Goal: Feedback & Contribution: Leave review/rating

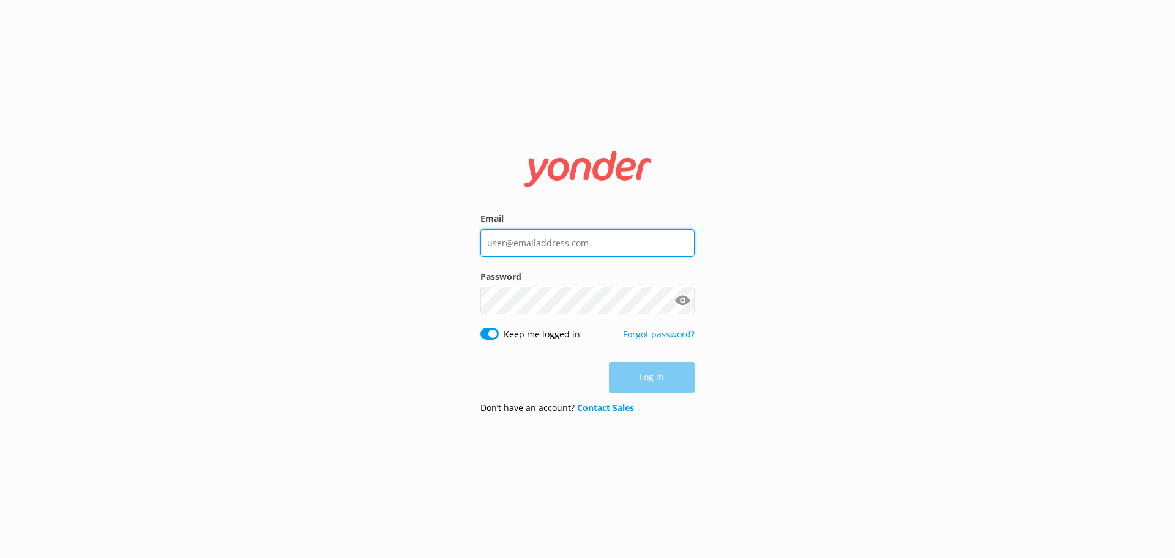
type input "[EMAIL_ADDRESS][DOMAIN_NAME]"
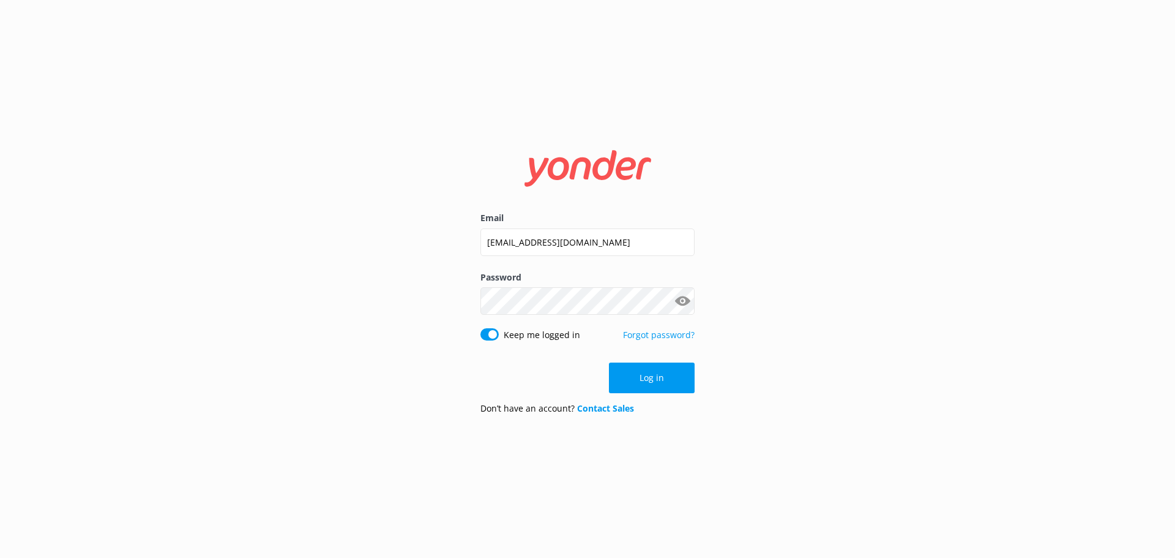
click at [654, 375] on button "Log in" at bounding box center [652, 377] width 86 height 31
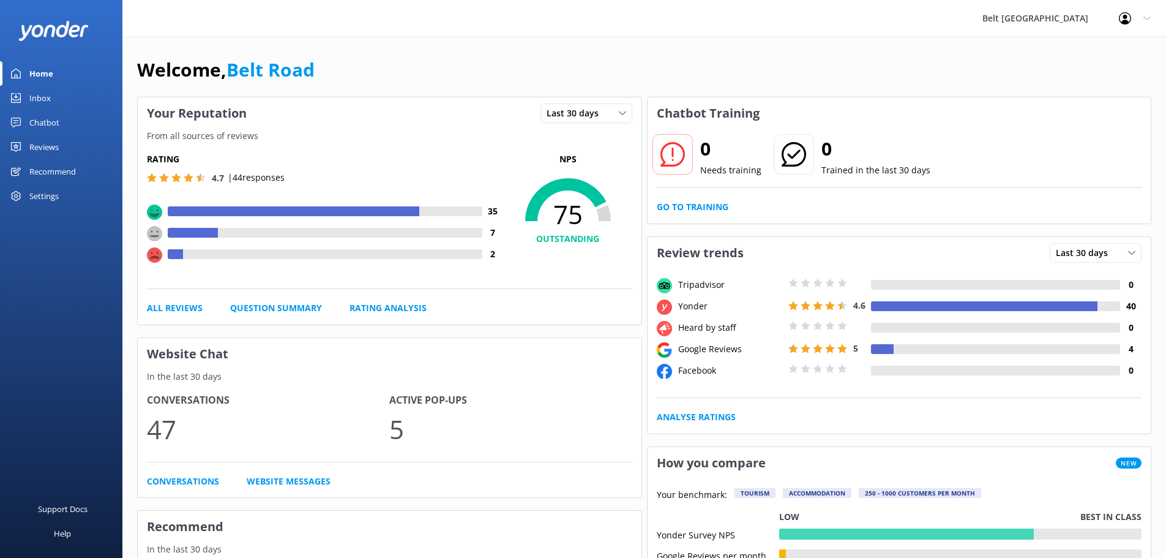
click at [50, 151] on div "Reviews" at bounding box center [43, 147] width 29 height 24
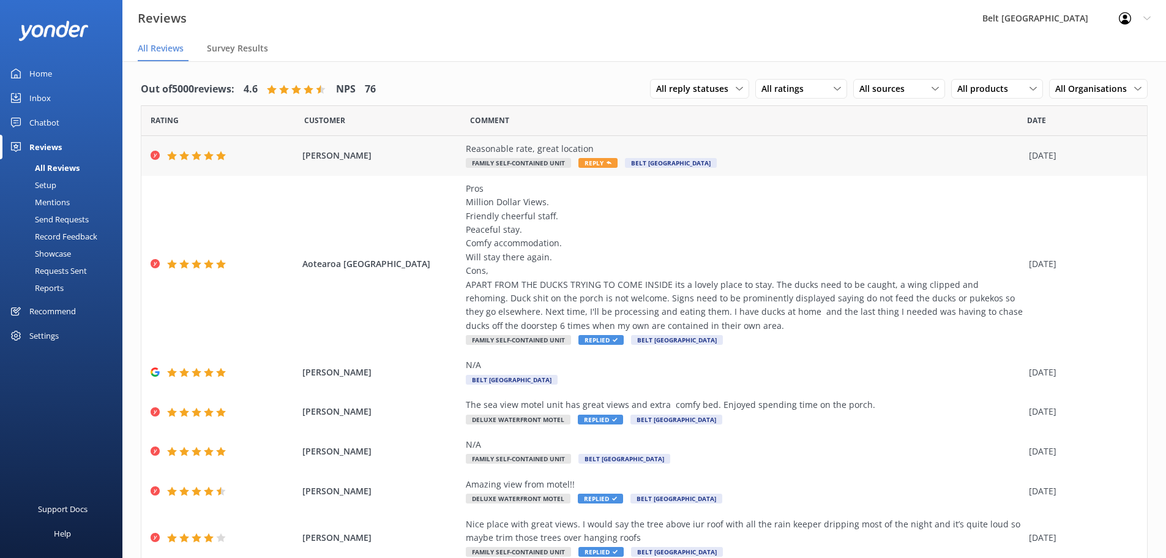
click at [638, 153] on div "Reasonable rate, great location" at bounding box center [744, 148] width 557 height 13
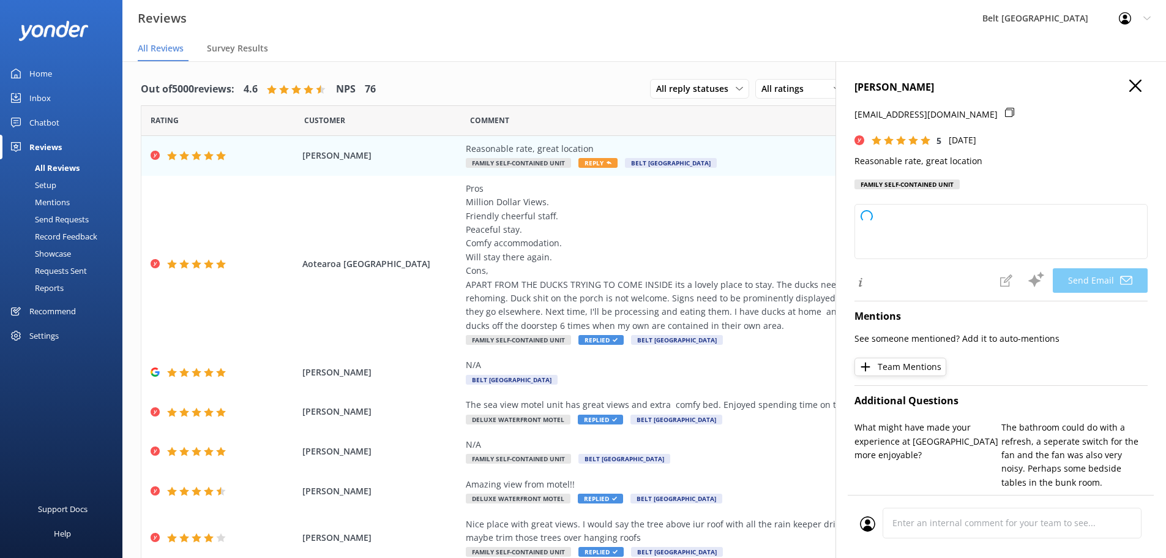
type textarea "Thank you so much for your kind words and perfect rating, [PERSON_NAME]! We're …"
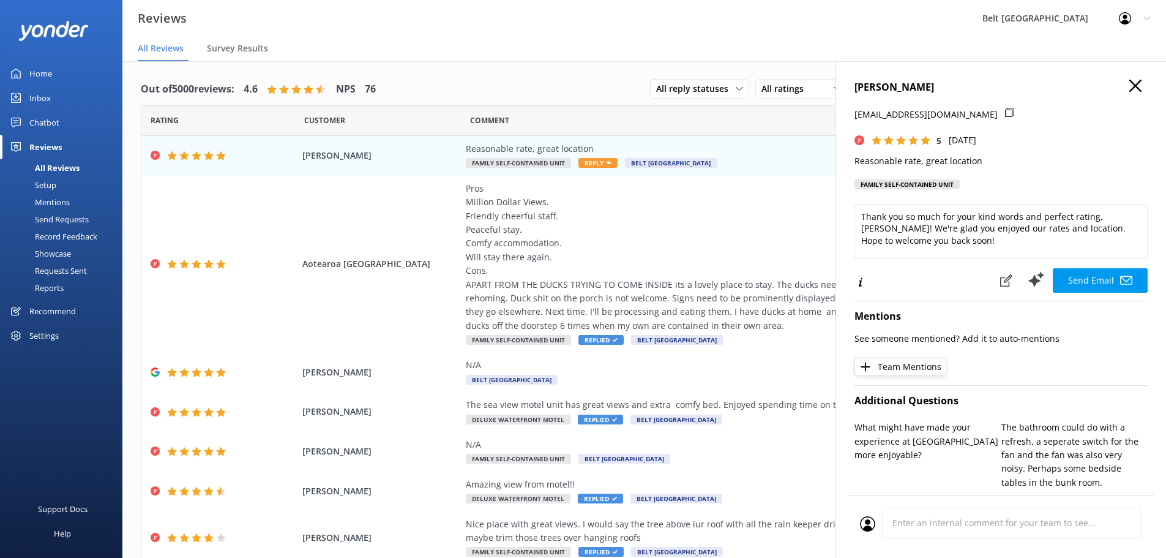
click at [1091, 281] on button "Send Email" at bounding box center [1100, 280] width 95 height 24
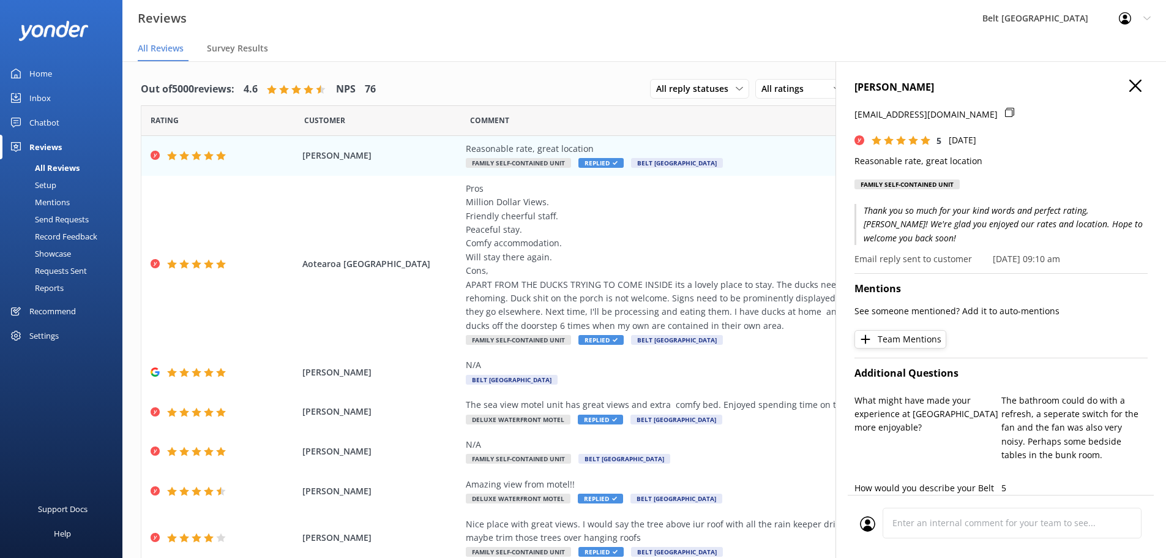
click at [902, 261] on p "Email reply sent to customer" at bounding box center [913, 258] width 118 height 13
drag, startPoint x: 867, startPoint y: 258, endPoint x: 908, endPoint y: 229, distance: 50.9
click at [868, 258] on p "Email reply sent to customer" at bounding box center [913, 258] width 118 height 13
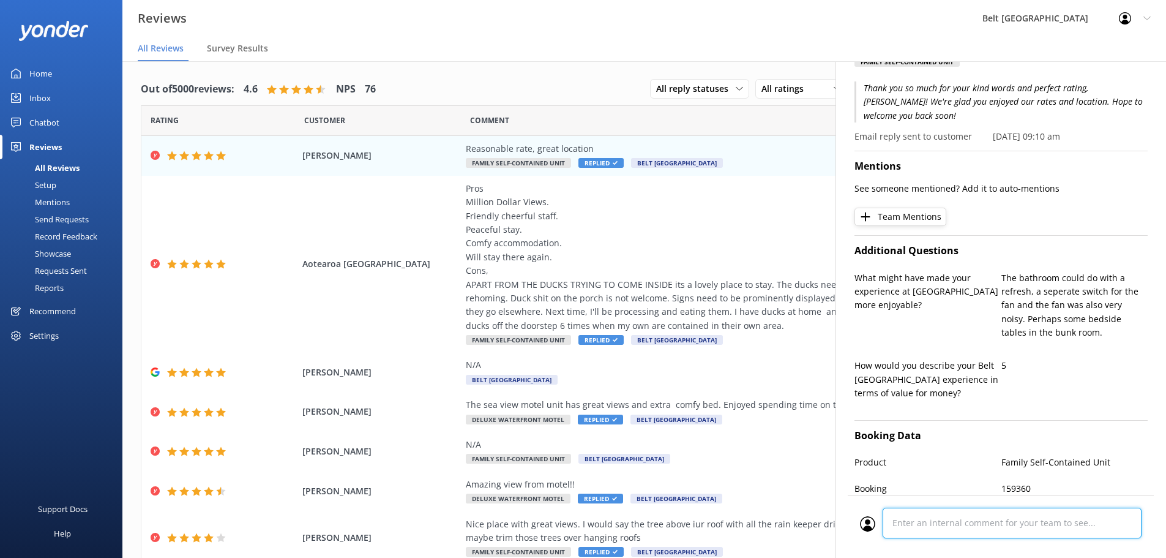
scroll to position [289, 0]
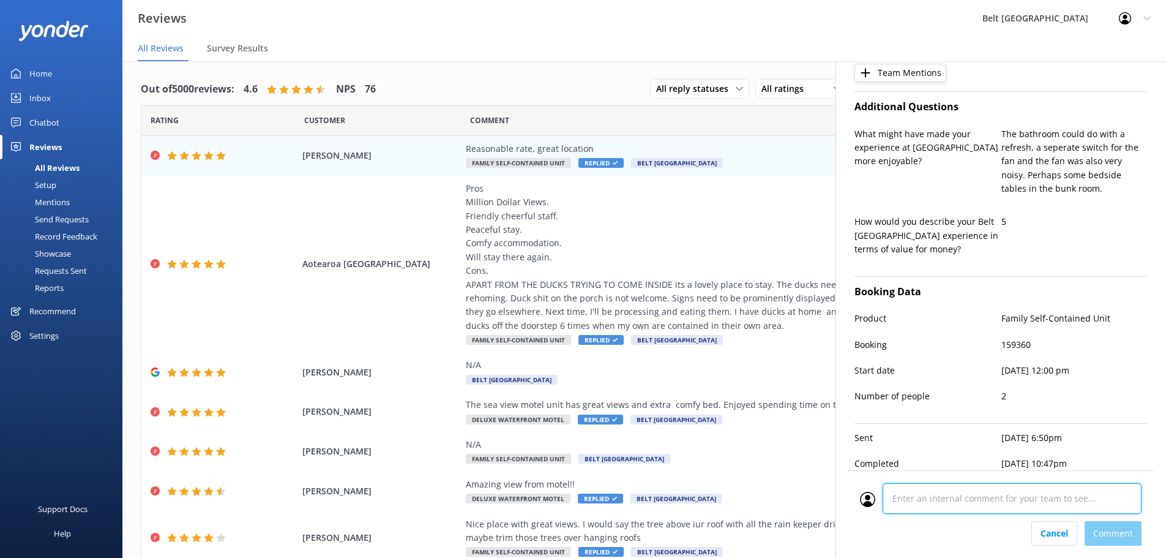
click at [1086, 528] on div "Cancel Comment" at bounding box center [1001, 514] width 306 height 88
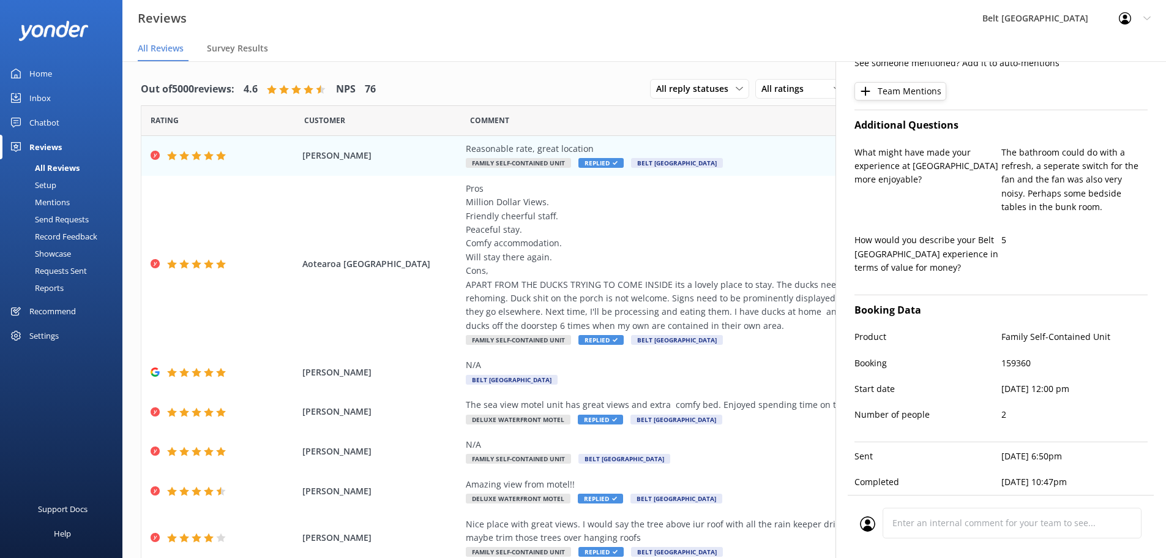
click at [1041, 534] on div "Cancel Comment" at bounding box center [1001, 526] width 306 height 63
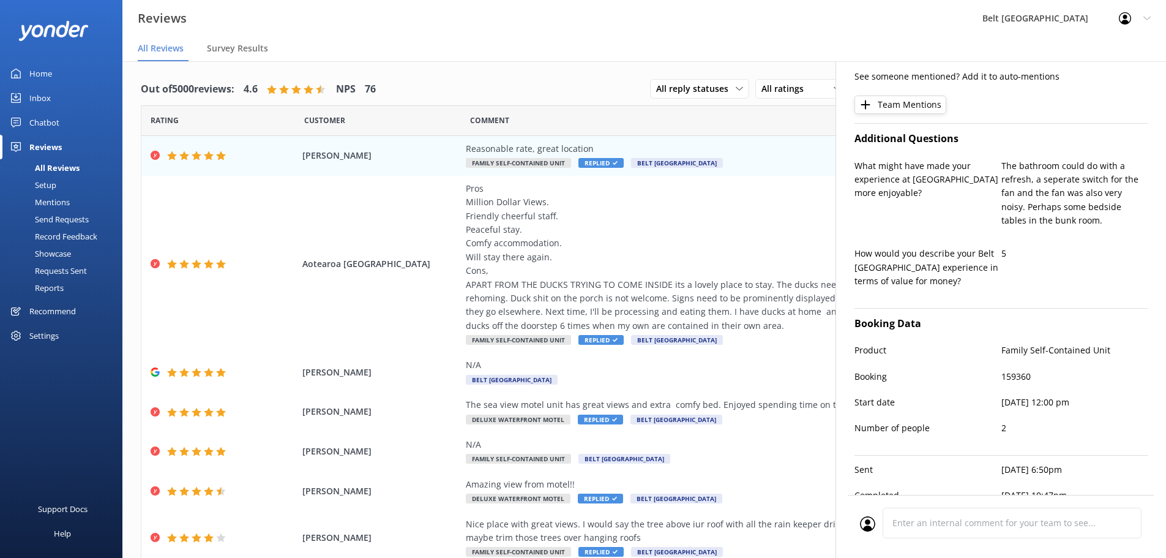
scroll to position [209, 0]
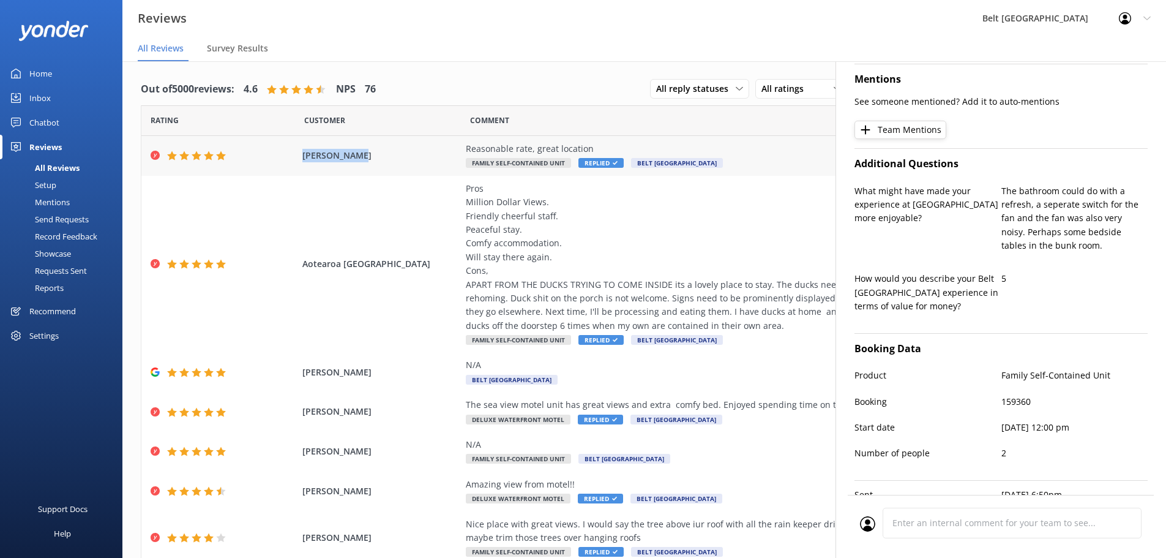
drag, startPoint x: 354, startPoint y: 154, endPoint x: 295, endPoint y: 157, distance: 58.8
click at [295, 157] on div "[PERSON_NAME] Reasonable rate, great location Family Self-Contained Unit Replie…" at bounding box center [644, 156] width 1006 height 40
copy span "[PERSON_NAME]"
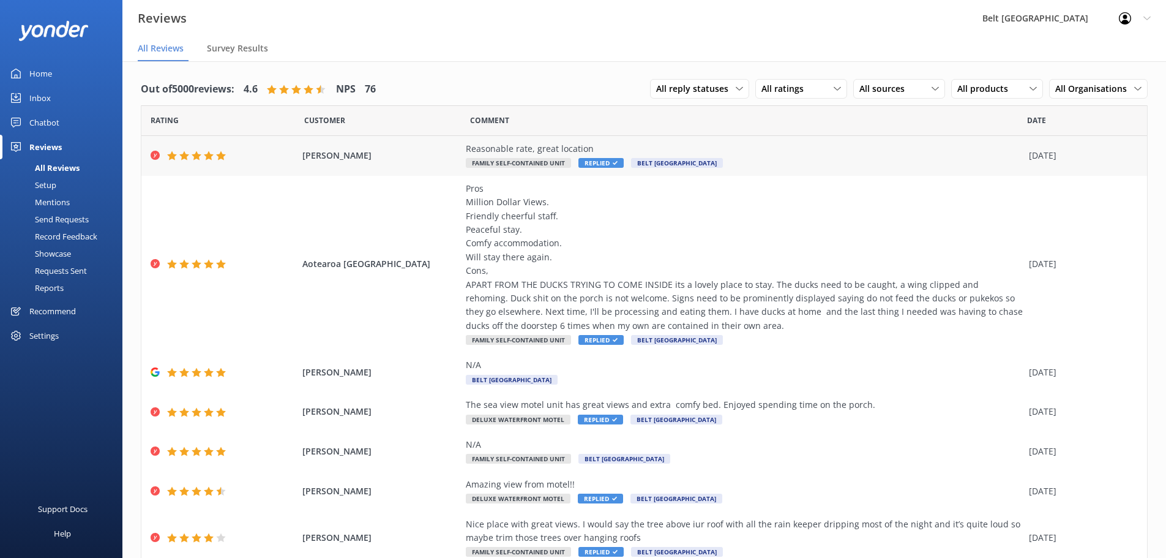
click at [852, 158] on div "Reasonable rate, great location Family Self-Contained Unit Replied Belt Road Se…" at bounding box center [744, 156] width 557 height 28
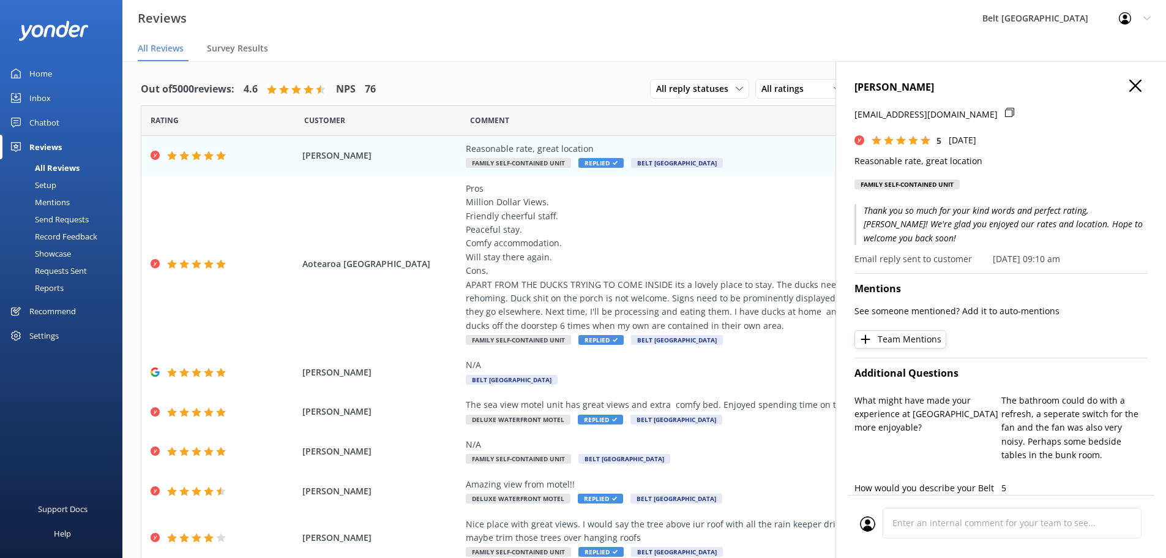
click at [1129, 87] on icon "button" at bounding box center [1135, 86] width 12 height 12
